Goal: Unclear

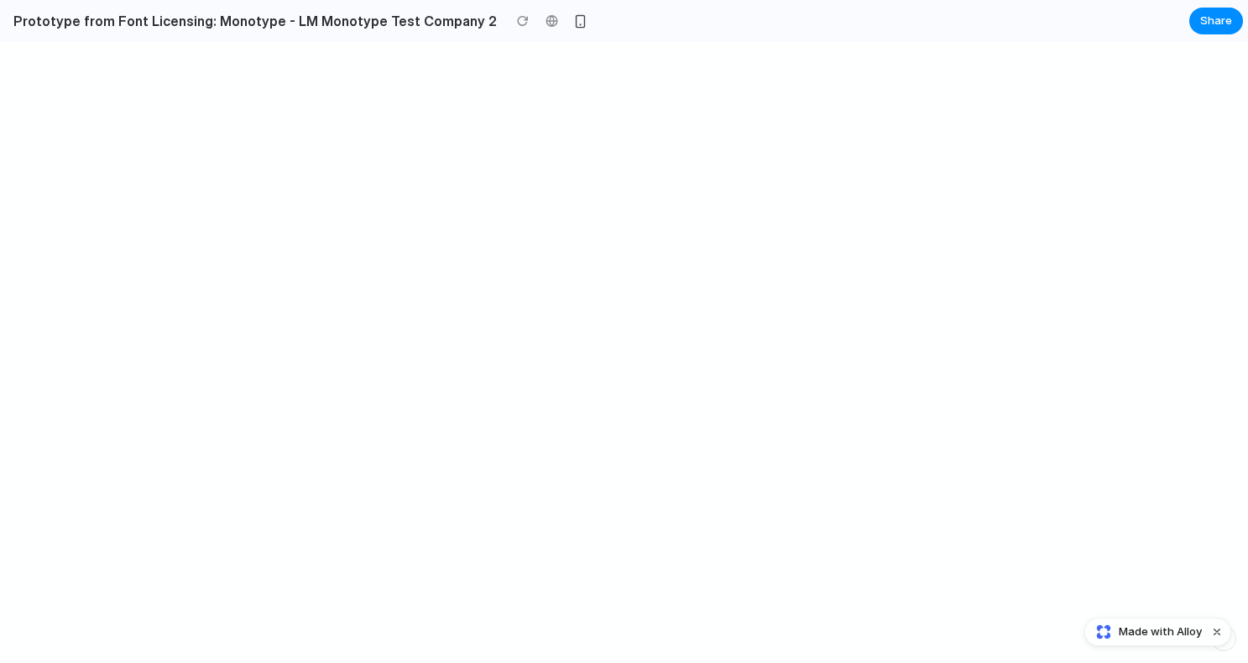
click at [450, 21] on h2 "Prototype from Font Licensing: Monotype - LM Monotype Test Company 2" at bounding box center [252, 21] width 490 height 20
click at [510, 22] on div at bounding box center [522, 20] width 25 height 25
